Goal: Communication & Community: Share content

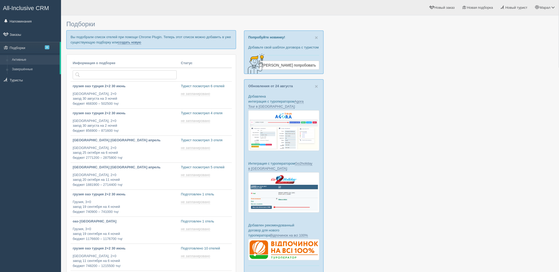
click at [137, 43] on link "создать новую" at bounding box center [129, 42] width 23 height 4
type input "[DATE] 17:40"
type input "[DATE] 17:25"
type input "[DATE] 13:20"
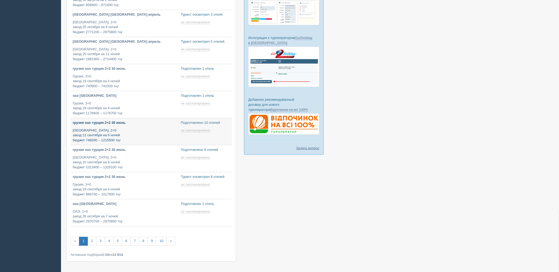
scroll to position [145, 0]
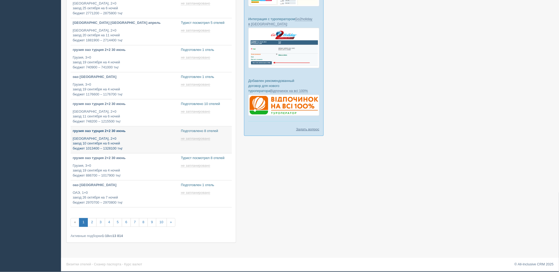
type input "[DATE] 13:10"
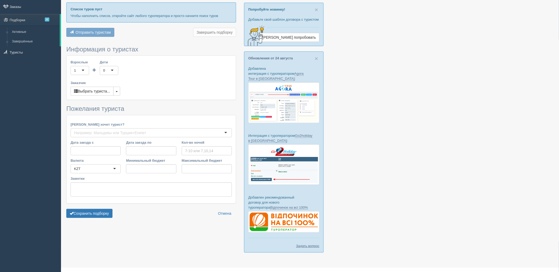
type input "6-7"
type input "873400"
type input "1303200"
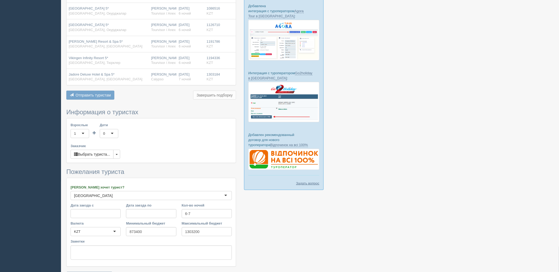
scroll to position [126, 0]
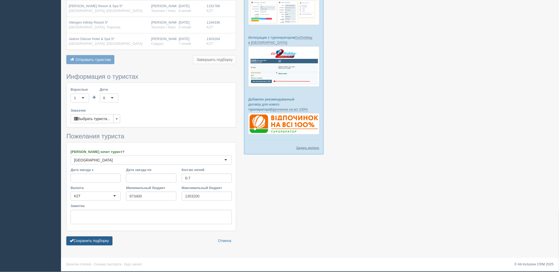
drag, startPoint x: 90, startPoint y: 243, endPoint x: 109, endPoint y: 237, distance: 20.3
click at [90, 243] on button "Сохранить подборку" at bounding box center [89, 241] width 46 height 9
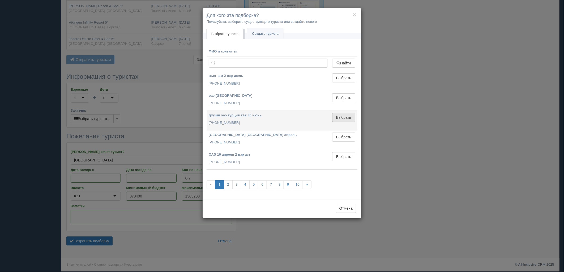
click at [347, 115] on button "Выбрать" at bounding box center [343, 117] width 23 height 9
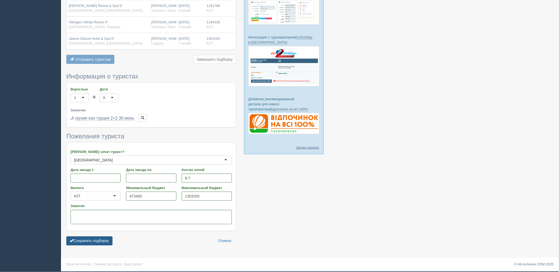
click at [101, 240] on button "Сохранить подборку" at bounding box center [89, 241] width 46 height 9
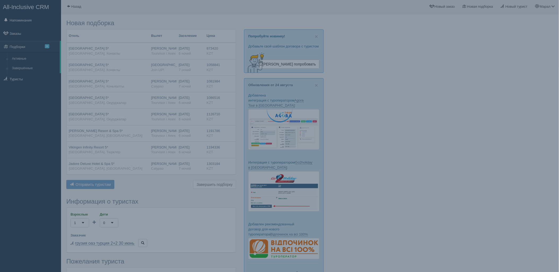
scroll to position [0, 0]
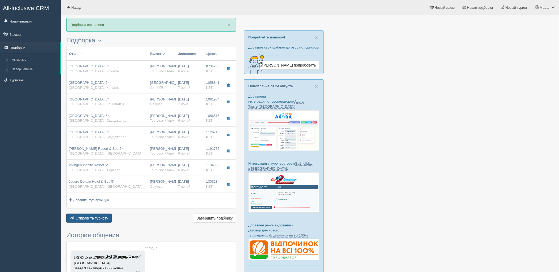
click at [99, 218] on span "Отправить туристу" at bounding box center [92, 218] width 33 height 4
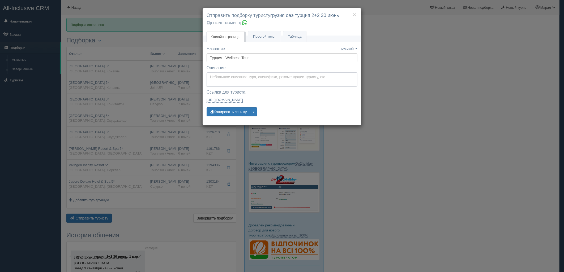
type textarea "Здравствуйте! Ниже представлены варианты туров для Вас. Для просмотра описания …"
click at [248, 83] on textarea "Здравствуйте! Ниже представлены варианты туров для Вас. Для просмотра описания …" at bounding box center [282, 79] width 151 height 14
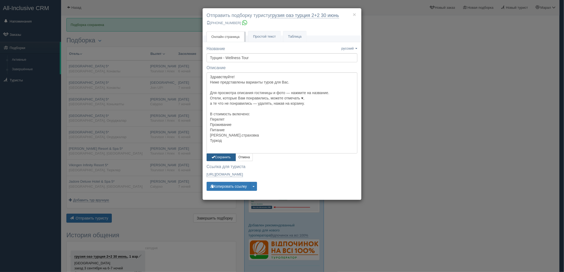
click at [217, 157] on button "Сохранить" at bounding box center [221, 158] width 29 height 8
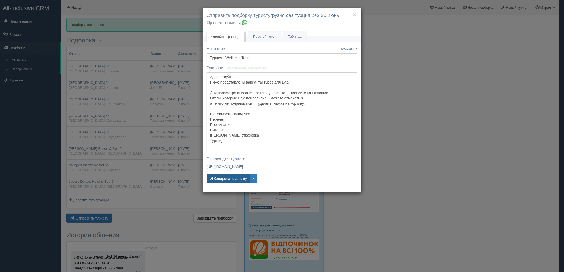
click at [220, 180] on button "Копировать ссылку" at bounding box center [229, 178] width 44 height 9
click at [221, 180] on button "Копировать ссылку" at bounding box center [229, 178] width 44 height 9
drag, startPoint x: 458, startPoint y: 193, endPoint x: 302, endPoint y: 181, distance: 156.1
click at [450, 193] on div "× Отправить подборку туристу грузия оаэ [GEOGRAPHIC_DATA] 2+2 30 июнь [PHONE_NU…" at bounding box center [282, 136] width 564 height 272
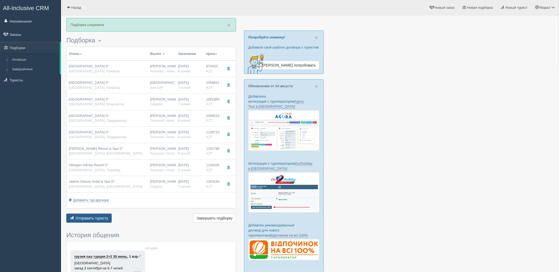
click at [87, 216] on button "Отправить туристу Отправить" at bounding box center [88, 218] width 45 height 9
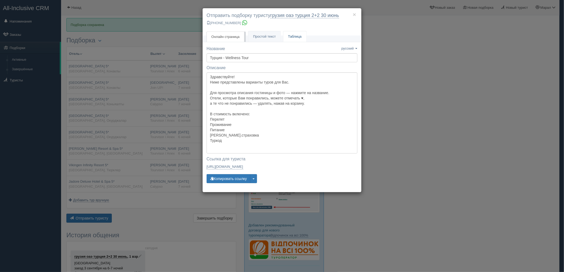
click at [298, 33] on link "Таблица" at bounding box center [294, 36] width 23 height 11
